Goal: Check status: Check status

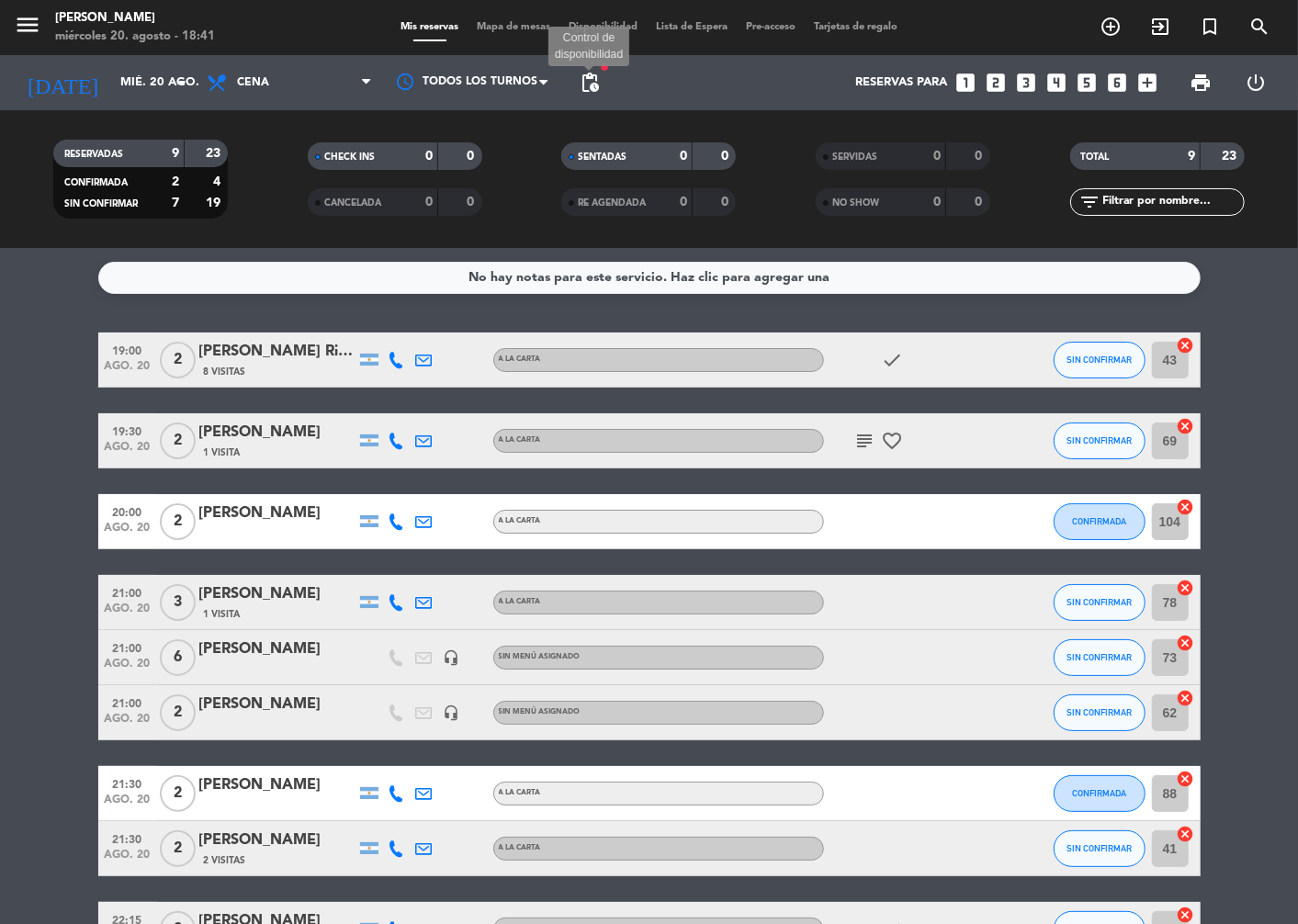
scroll to position [22, 0]
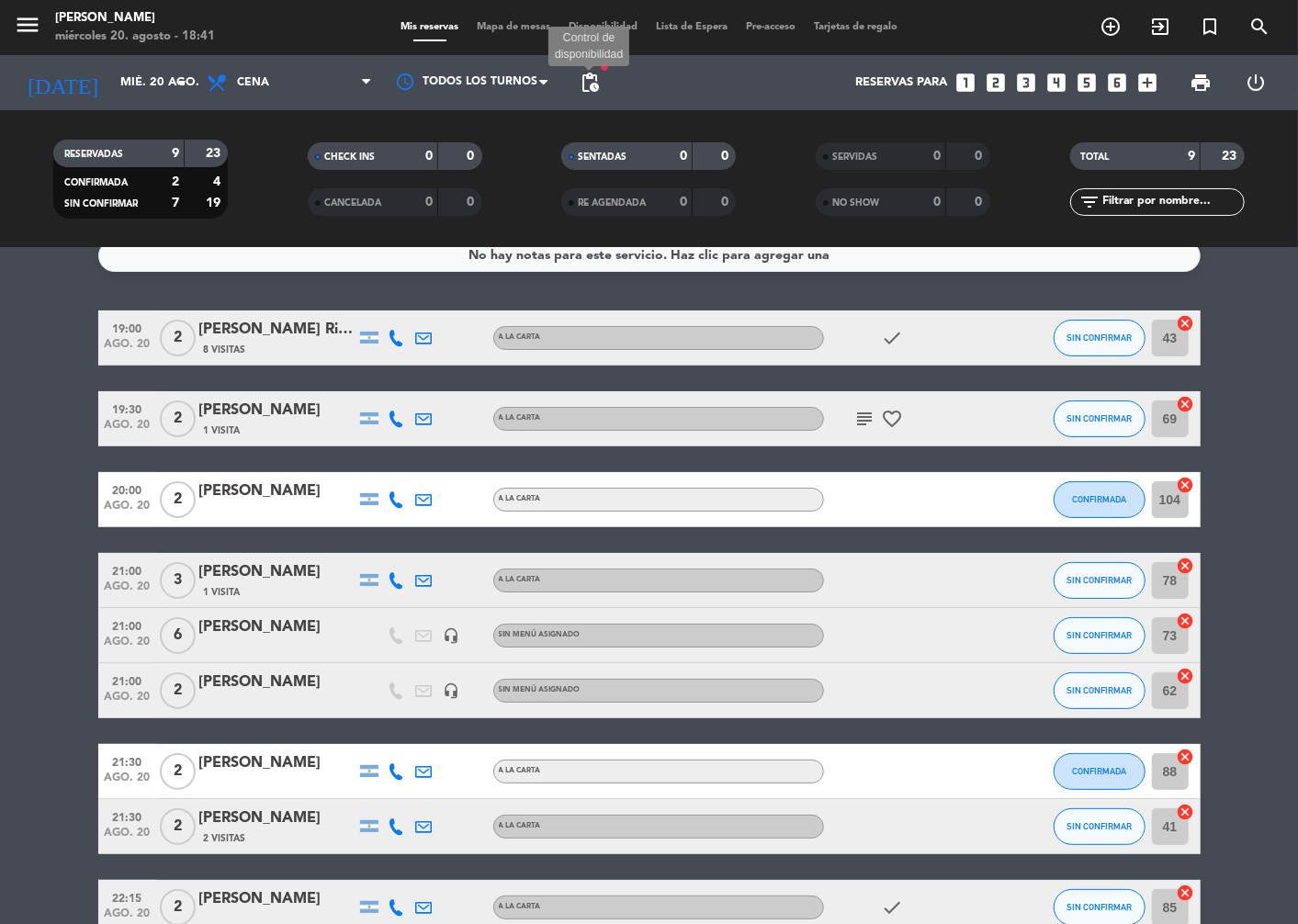
click at [582, 84] on span "pending_actions" at bounding box center [589, 83] width 22 height 22
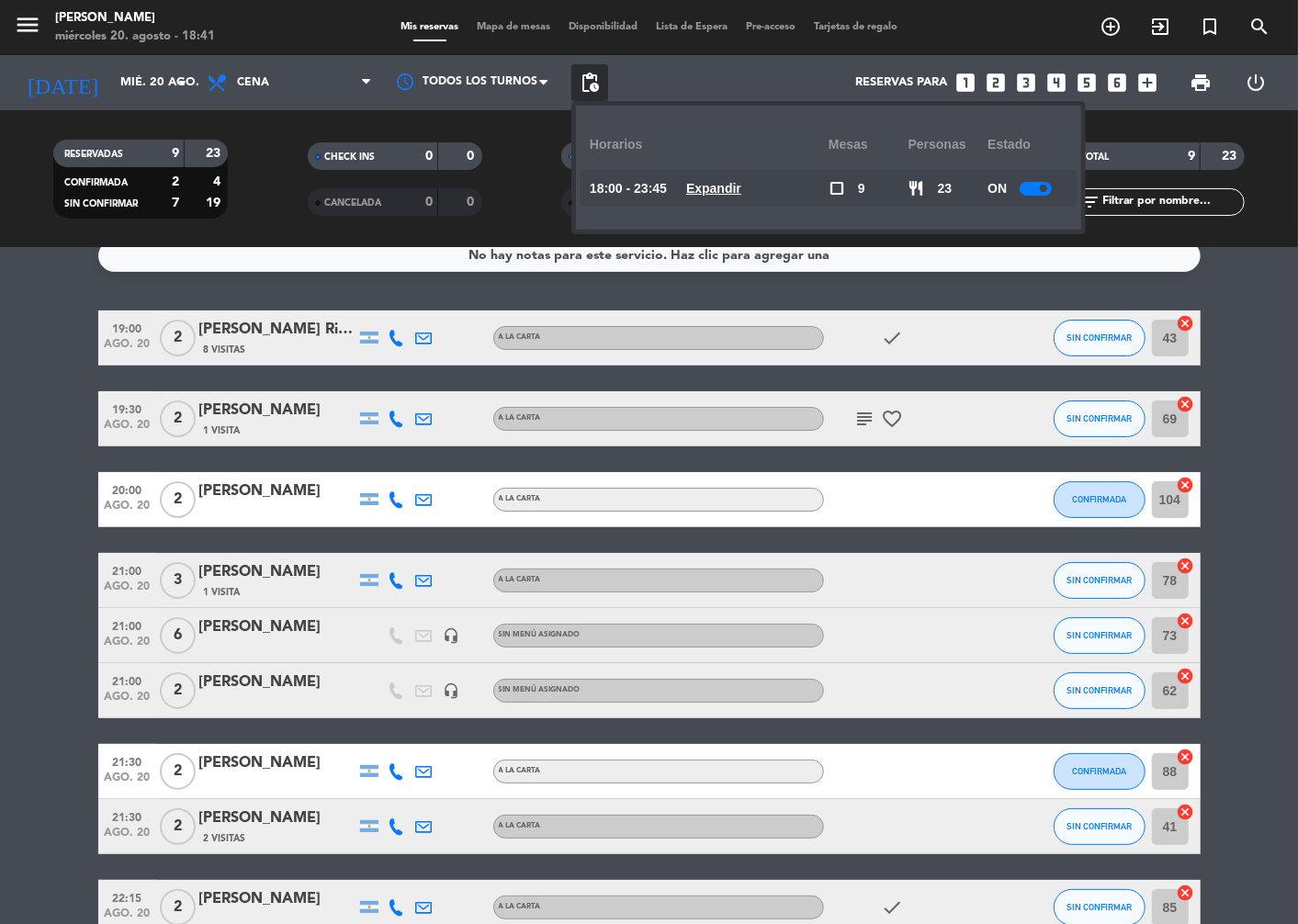
click at [582, 84] on span "pending_actions" at bounding box center [589, 83] width 22 height 22
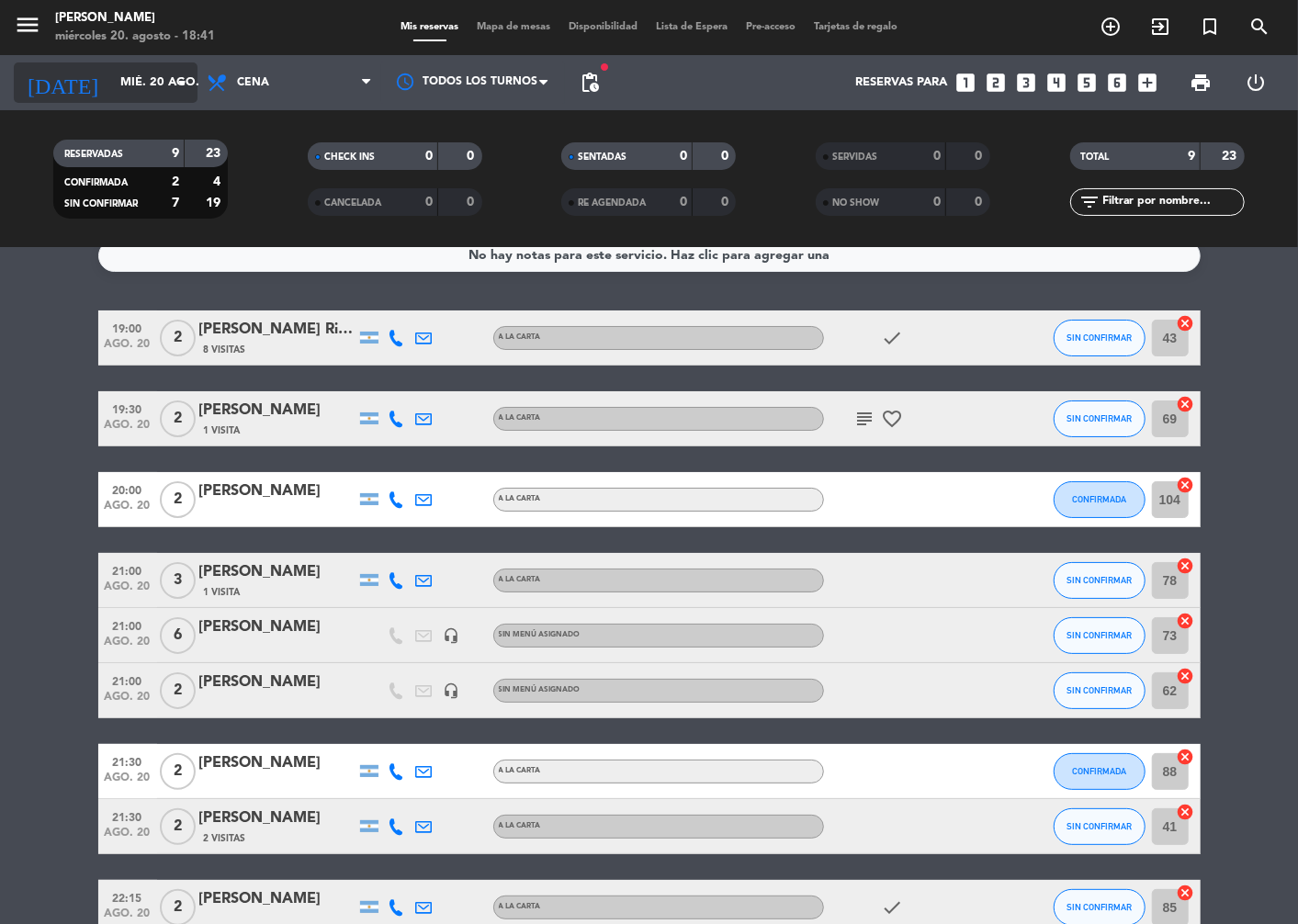
click at [171, 89] on div "[DATE] mié. 20 ago. arrow_drop_down" at bounding box center [105, 83] width 184 height 41
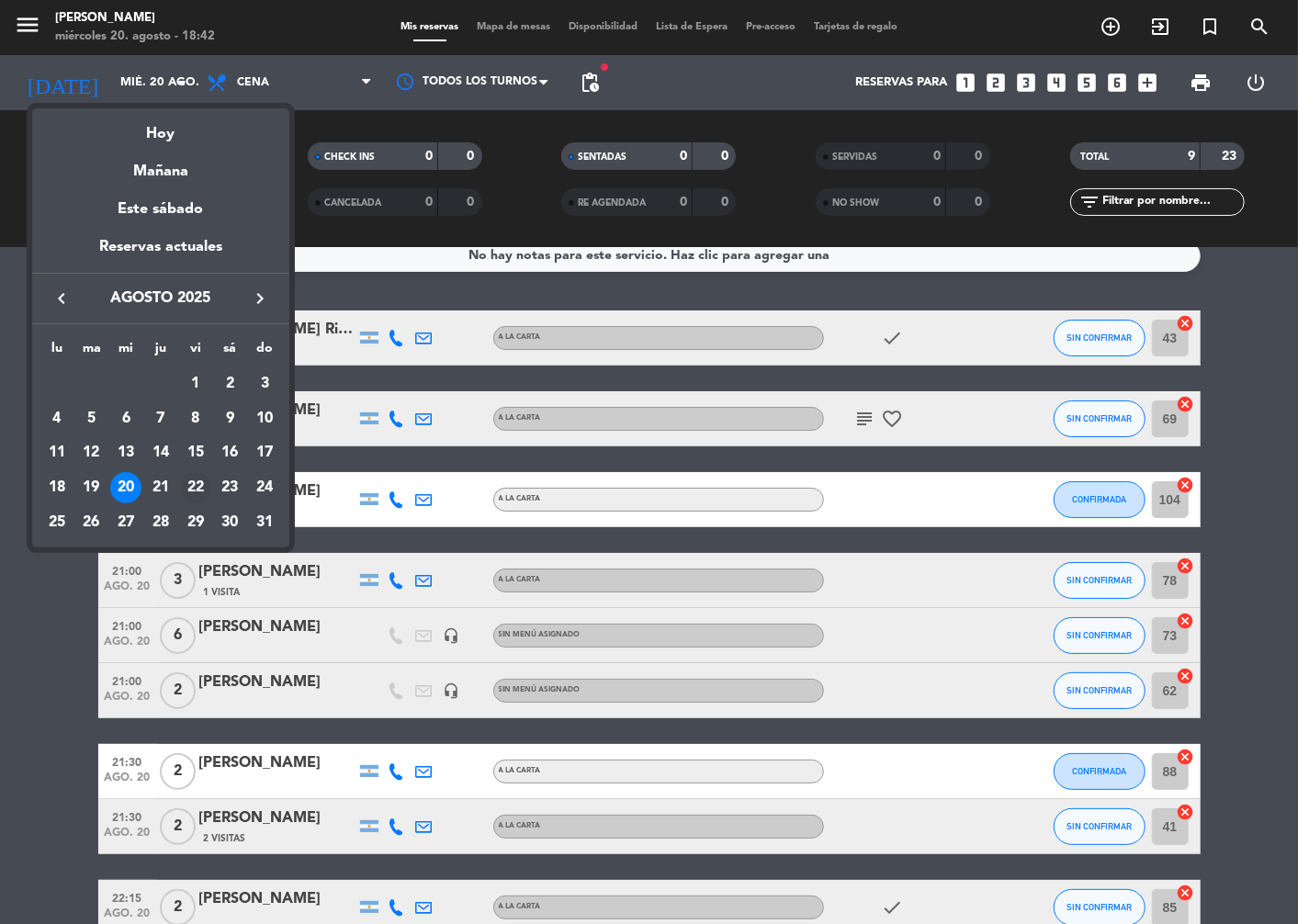
click at [200, 481] on div "22" at bounding box center [196, 488] width 31 height 31
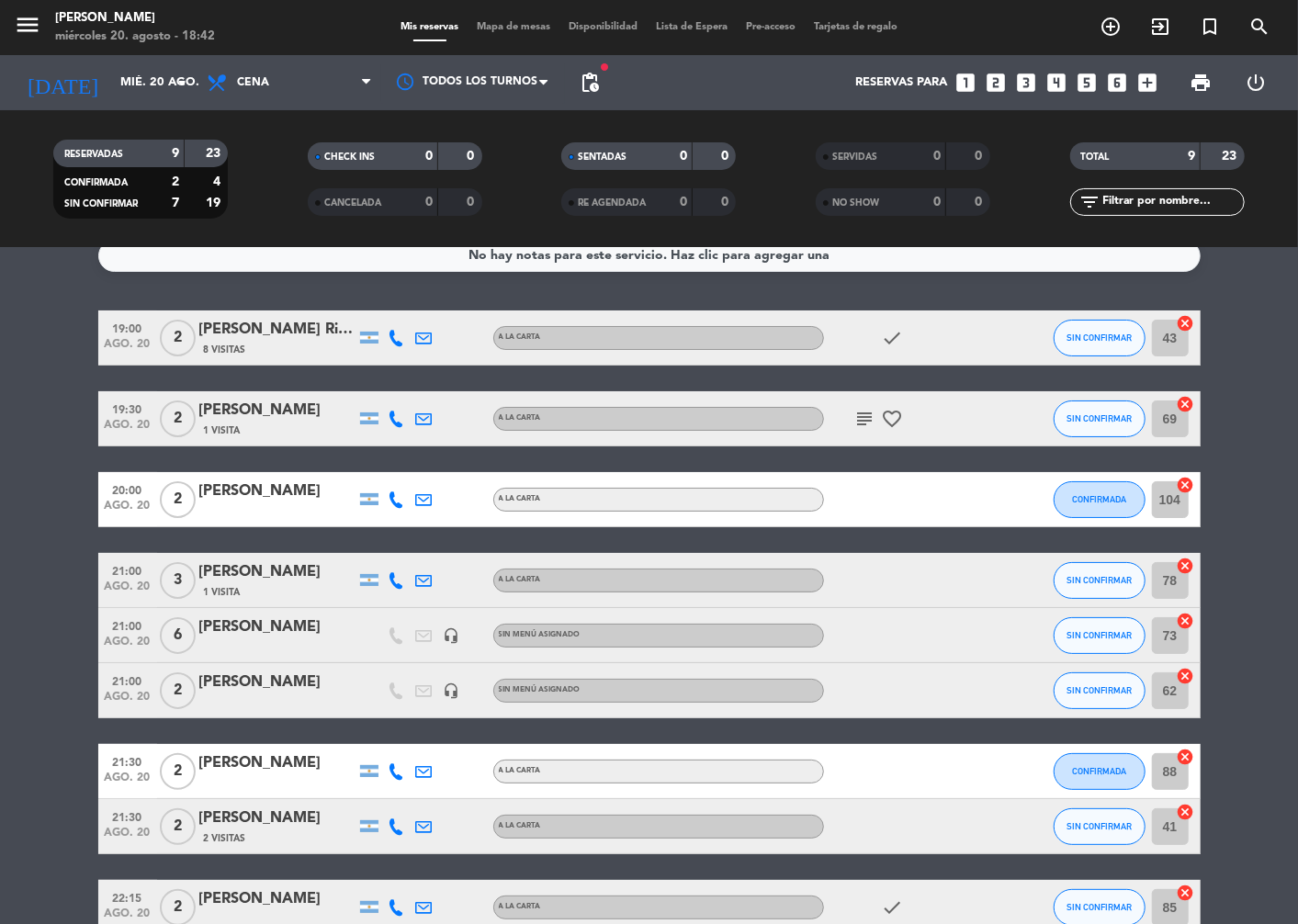
type input "vie. 22 ago."
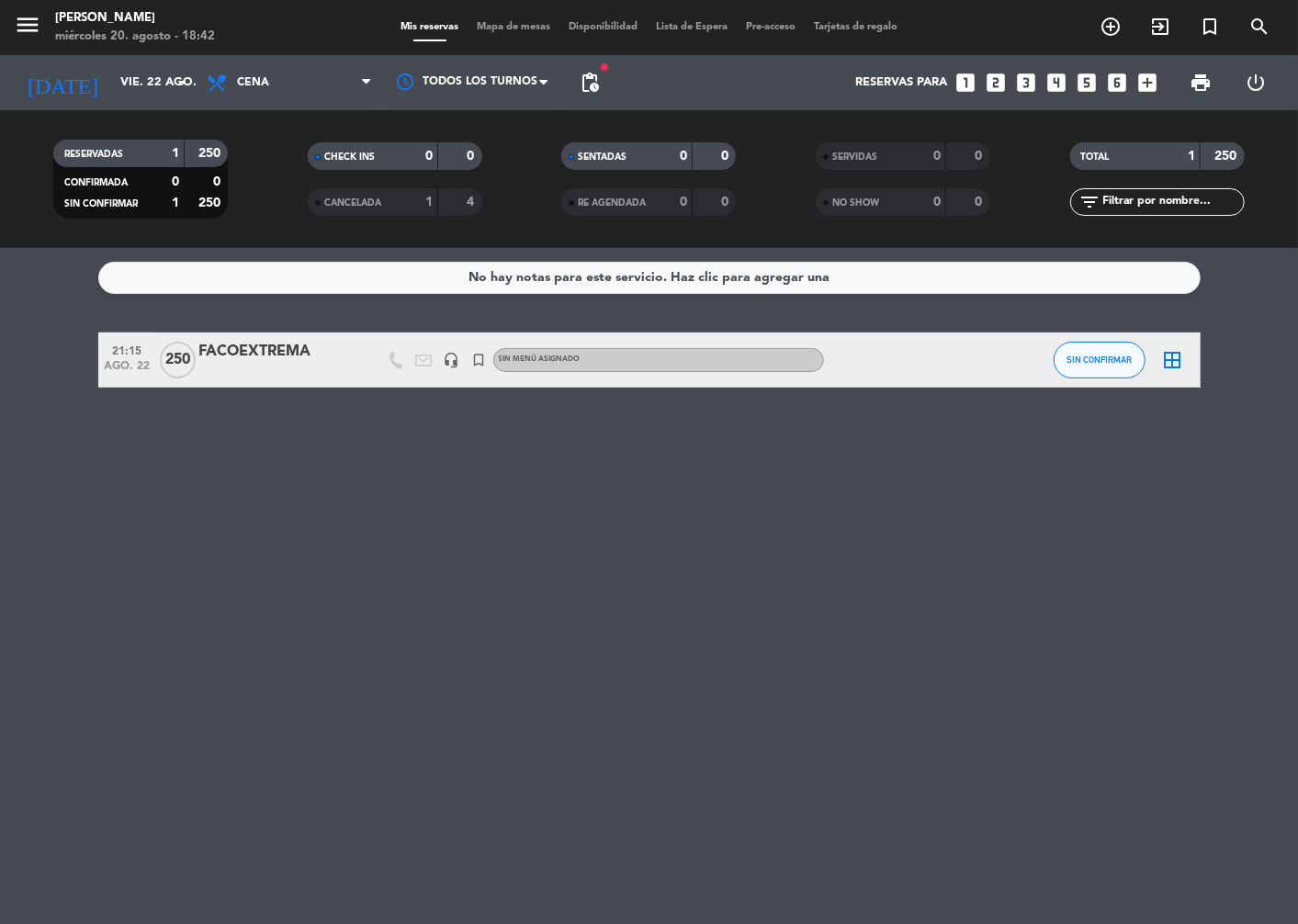
click at [206, 364] on div at bounding box center [277, 372] width 156 height 15
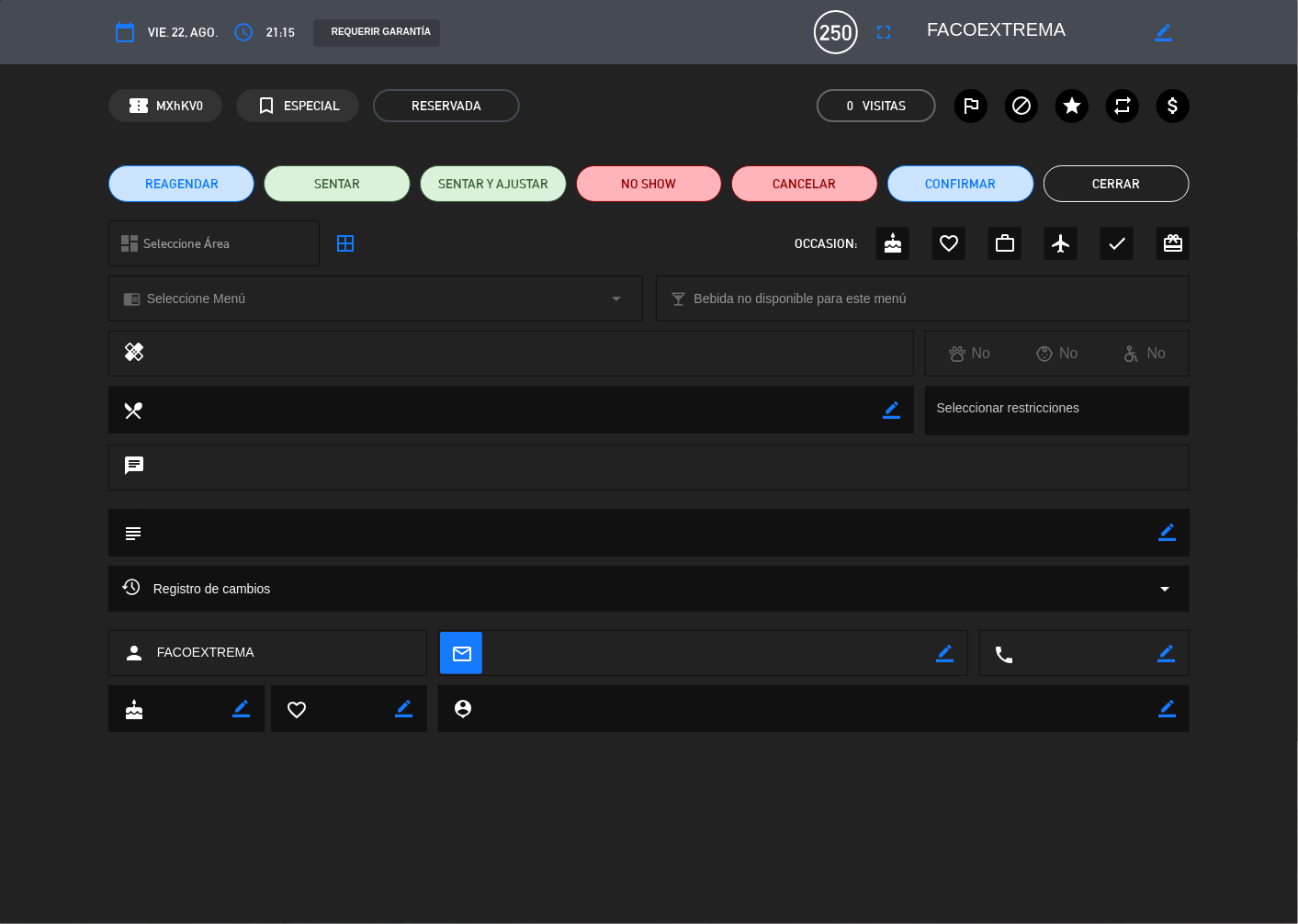
type input "[EMAIL_ADDRESS][DOMAIN_NAME]"
